Goal: Unclear

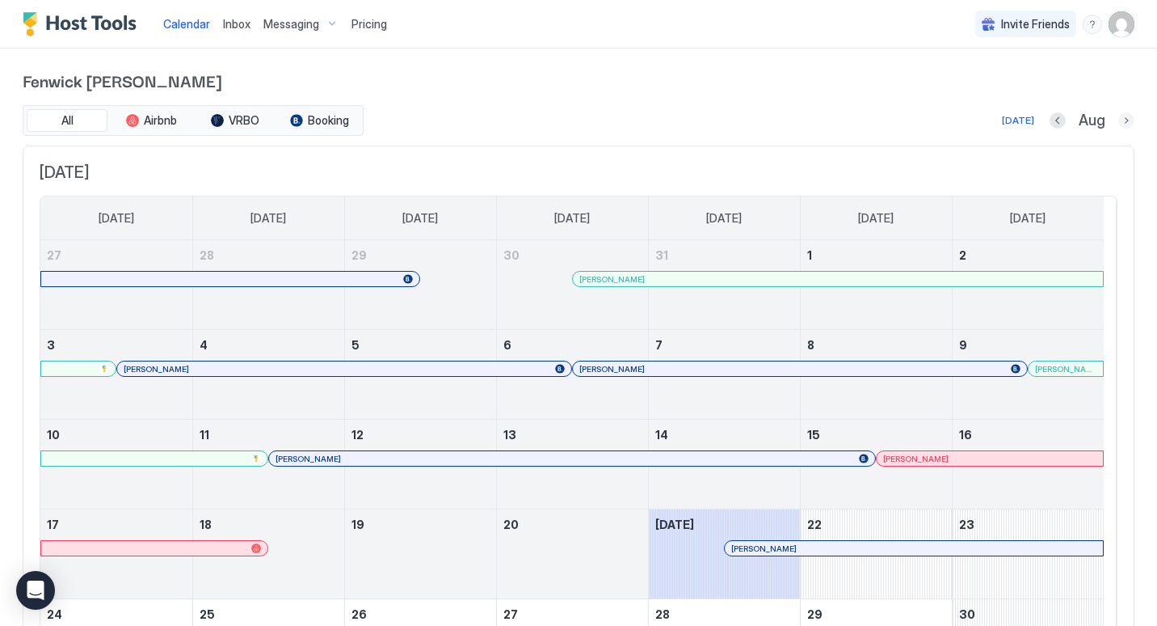
click at [1118, 118] on button "Next month" at bounding box center [1126, 120] width 16 height 16
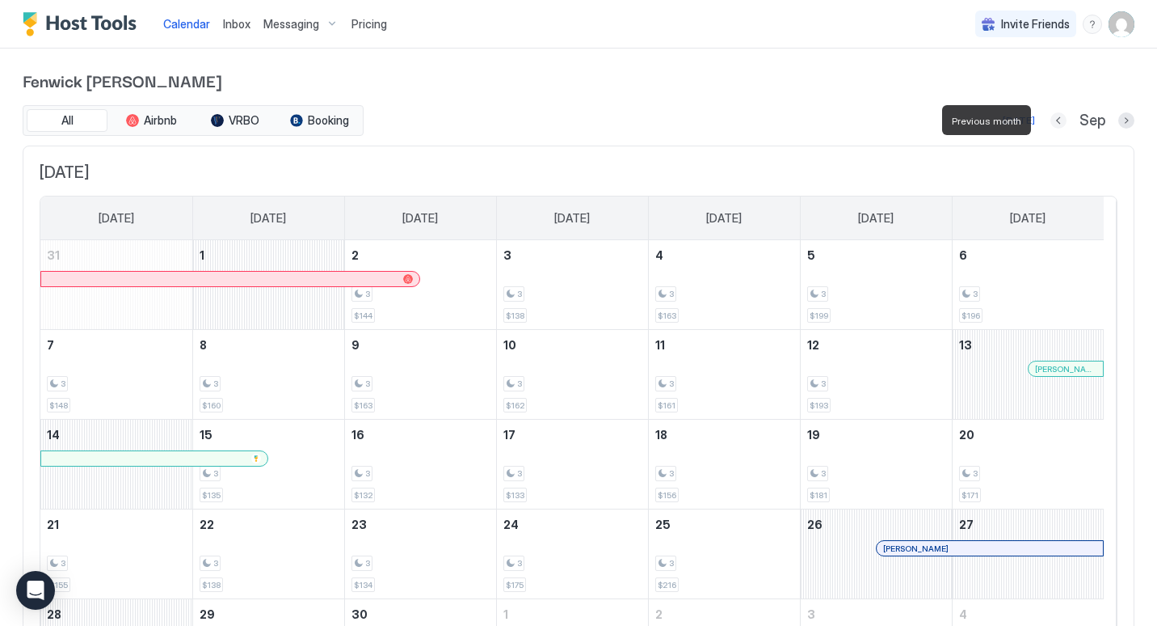
click at [1051, 122] on button "Previous month" at bounding box center [1059, 120] width 16 height 16
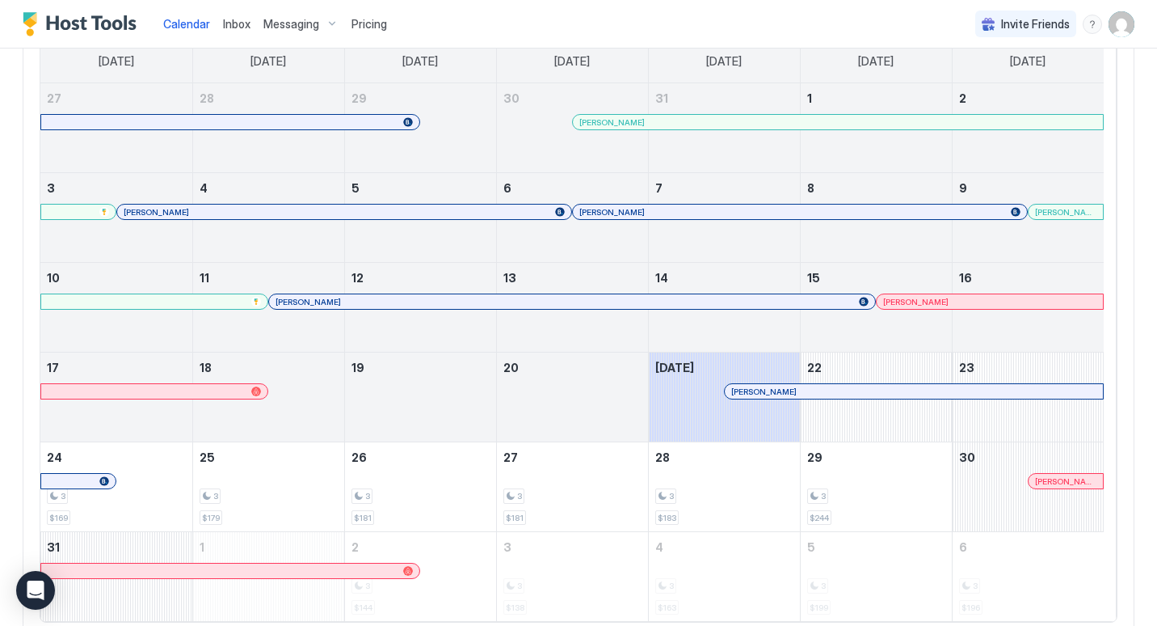
scroll to position [57, 0]
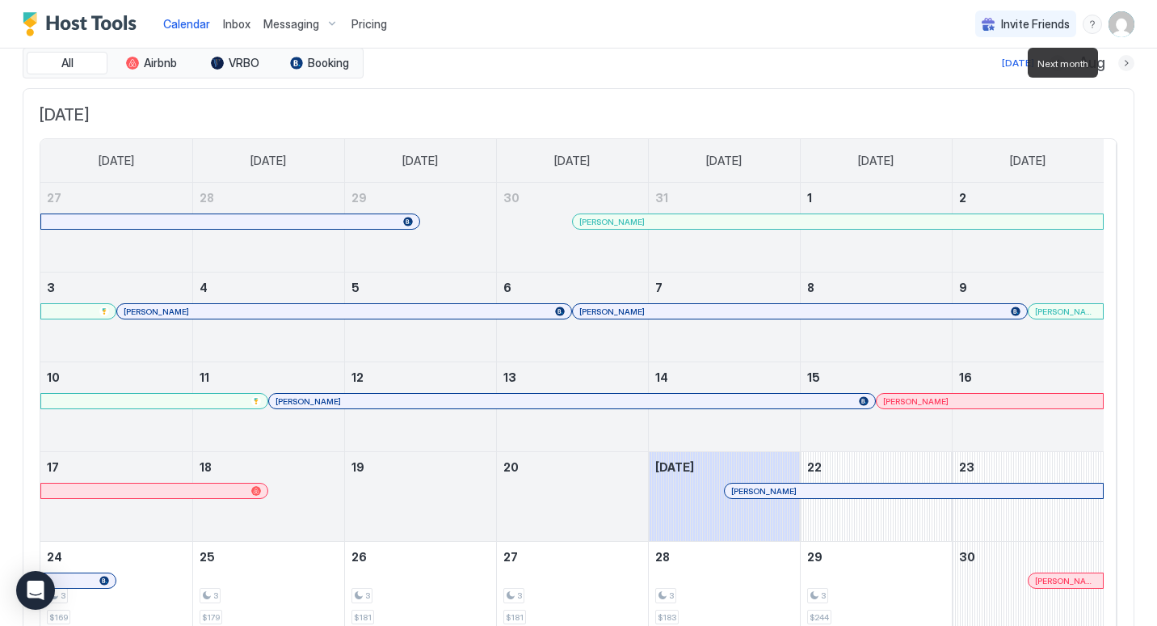
click at [1118, 59] on button "Next month" at bounding box center [1126, 63] width 16 height 16
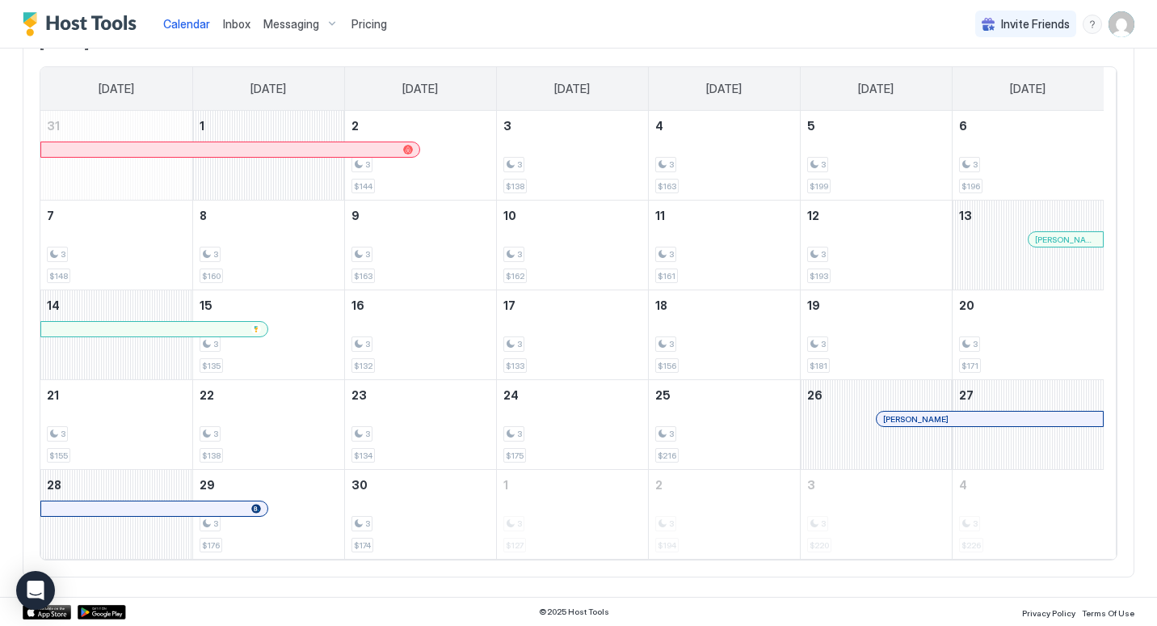
scroll to position [48, 0]
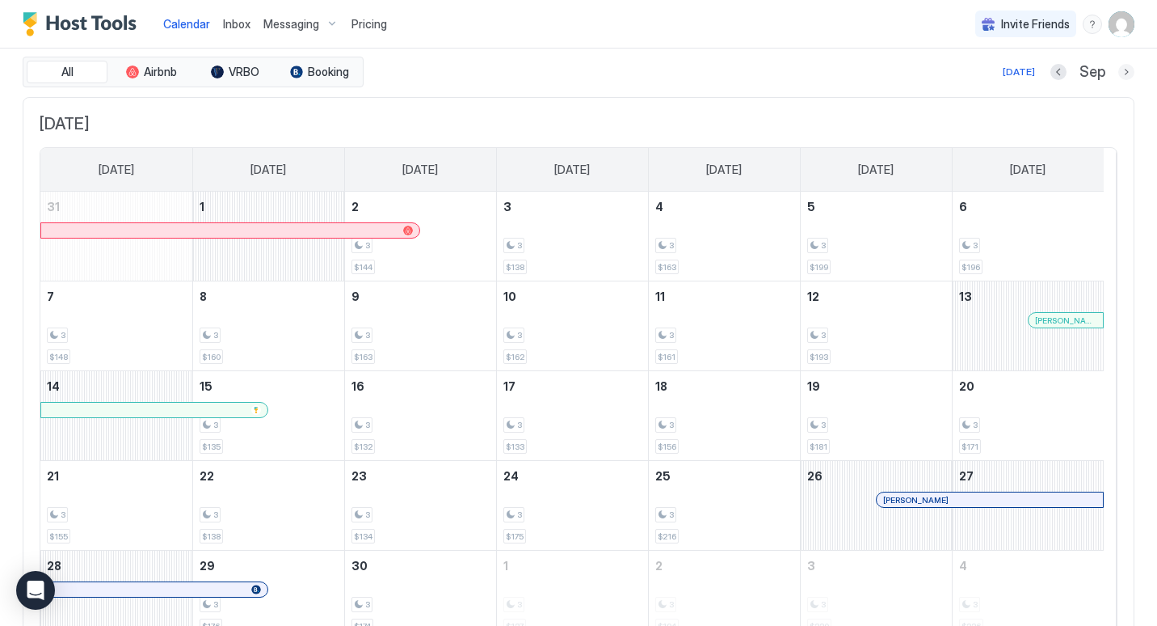
click at [1118, 66] on button "Next month" at bounding box center [1126, 72] width 16 height 16
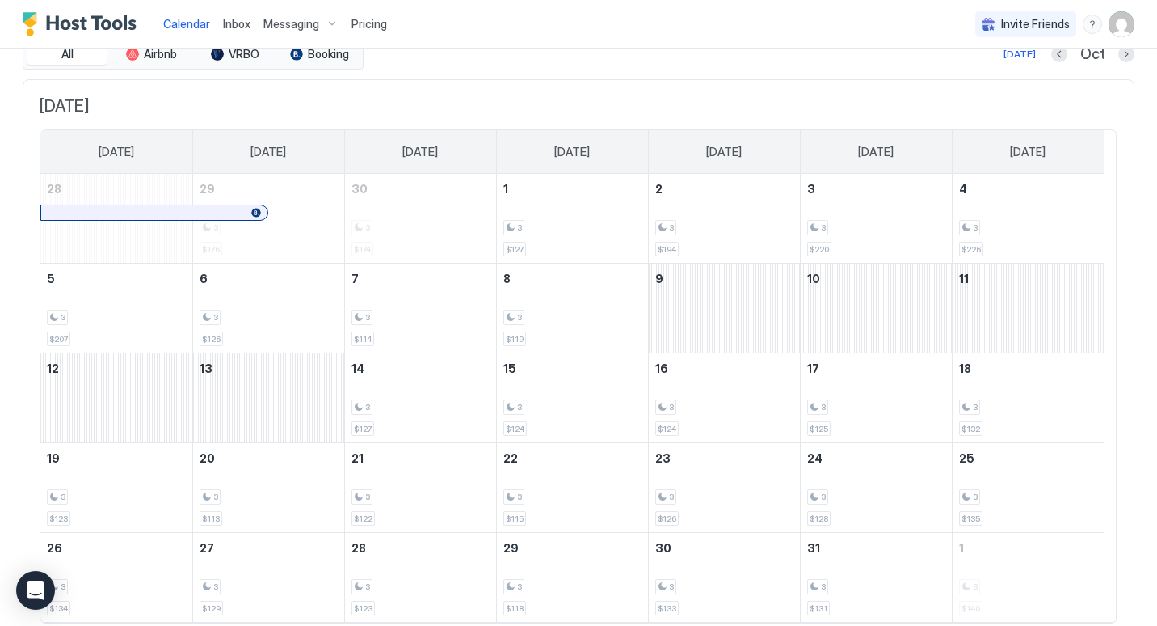
scroll to position [0, 0]
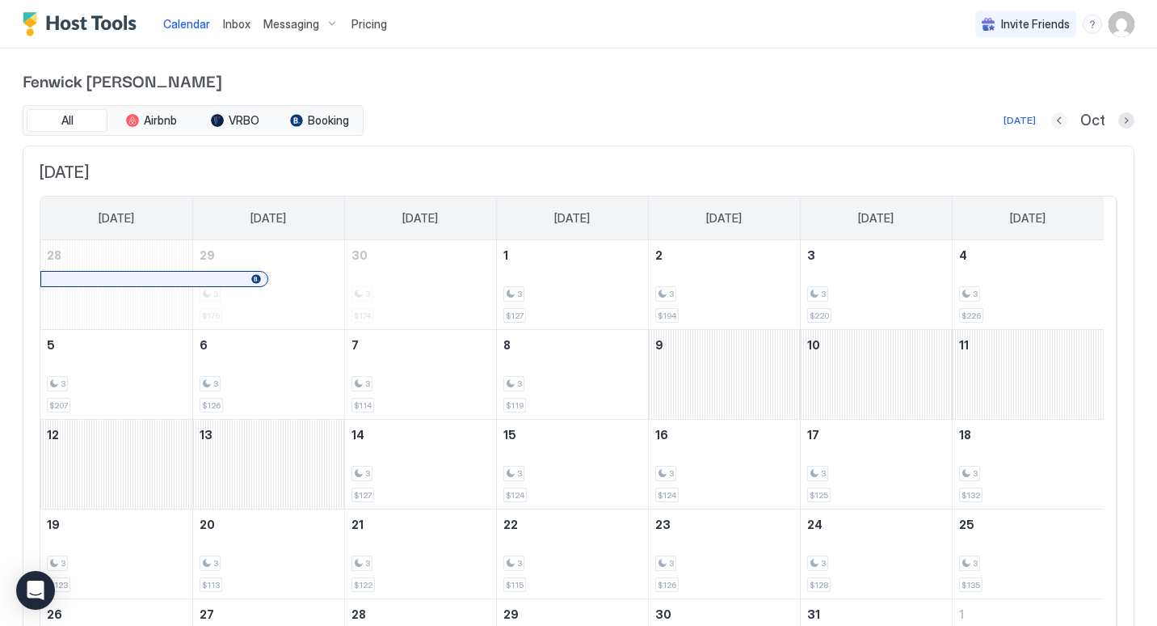
click at [1053, 122] on button "Previous month" at bounding box center [1059, 120] width 16 height 16
